Goal: Browse casually

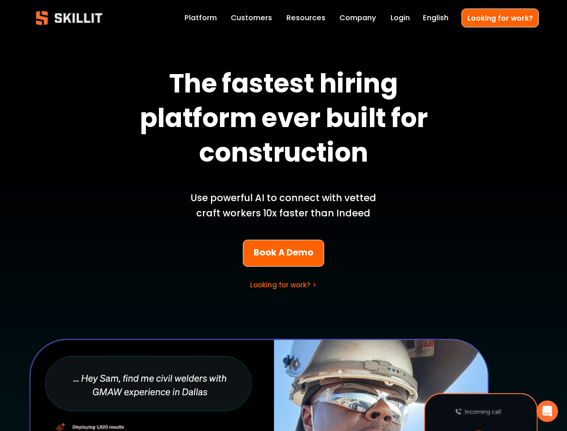
click at [283, 215] on p "Use powerful AI to connect with vetted craft workers 10x faster than Indeed" at bounding box center [284, 205] width 210 height 31
click at [547, 411] on icon "Open Intercom Messenger" at bounding box center [547, 411] width 9 height 11
